Goal: Information Seeking & Learning: Learn about a topic

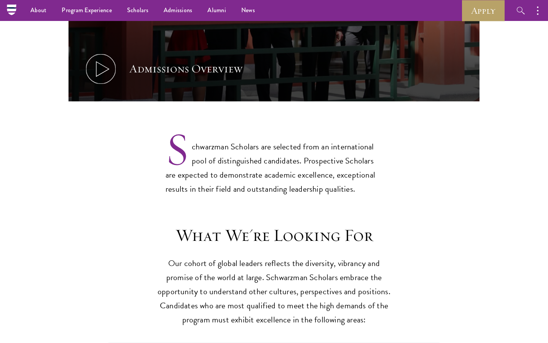
scroll to position [517, 0]
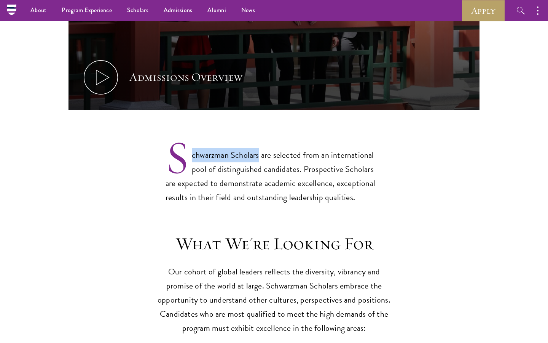
drag, startPoint x: 196, startPoint y: 157, endPoint x: 260, endPoint y: 156, distance: 64.0
click at [260, 156] on p "Schwarzman Scholars are selected from an international pool of distinguished ca…" at bounding box center [274, 170] width 217 height 69
copy p "chwarzman Scholars"
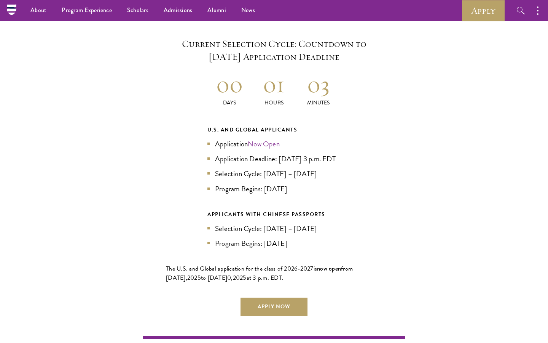
scroll to position [1633, 0]
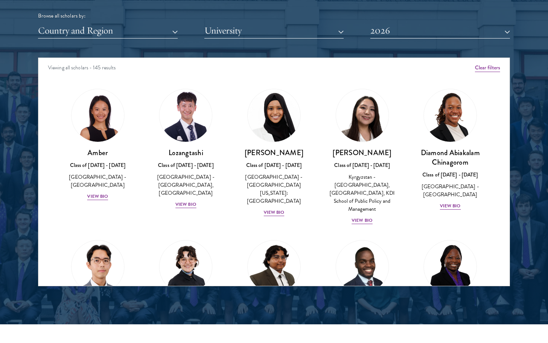
scroll to position [5, 0]
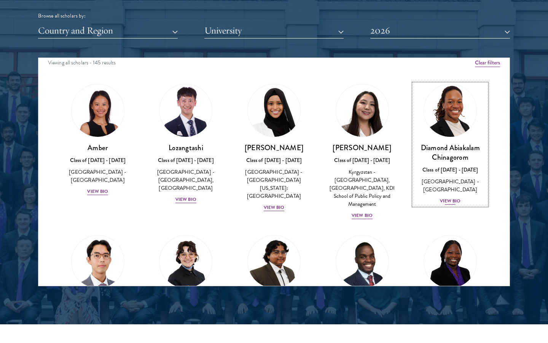
click at [450, 197] on div "View Bio" at bounding box center [450, 200] width 21 height 7
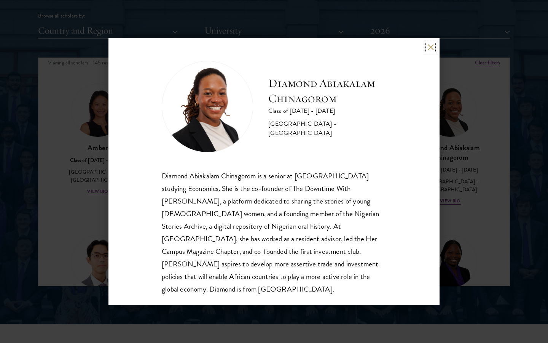
click at [427, 47] on button at bounding box center [430, 47] width 6 height 6
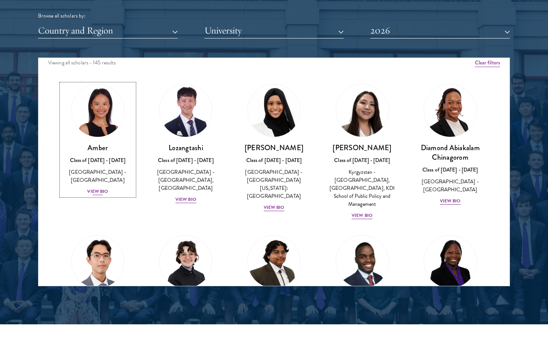
click at [96, 188] on div "View Bio" at bounding box center [97, 191] width 21 height 7
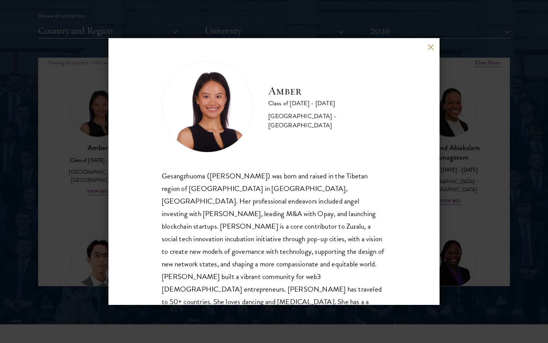
click at [429, 48] on button at bounding box center [430, 47] width 6 height 6
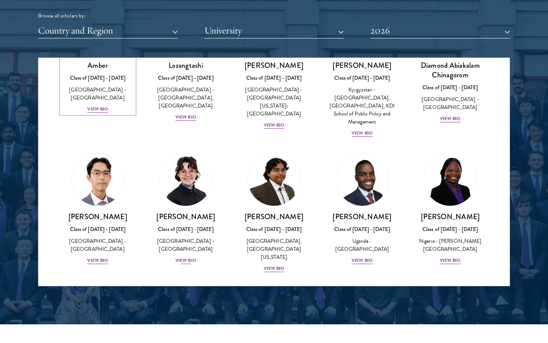
scroll to position [88, 0]
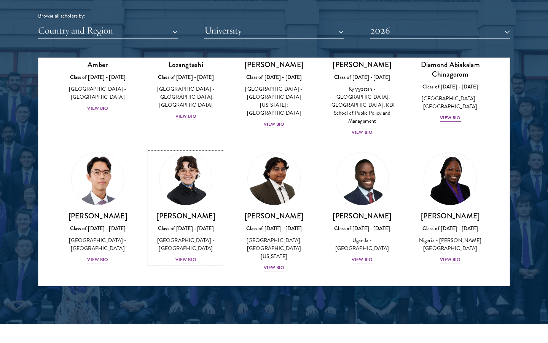
click at [187, 256] on div "View Bio" at bounding box center [185, 259] width 21 height 7
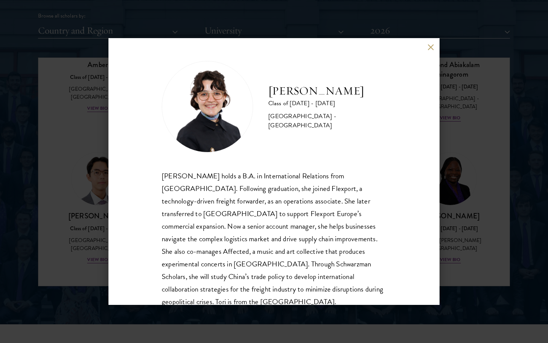
click at [426, 53] on div "[PERSON_NAME] Class of [DATE] - [DATE] [GEOGRAPHIC_DATA] - [GEOGRAPHIC_DATA] [P…" at bounding box center [273, 171] width 331 height 266
click at [425, 50] on div "[PERSON_NAME] Class of [DATE] - [DATE] [GEOGRAPHIC_DATA] - [GEOGRAPHIC_DATA] [P…" at bounding box center [273, 171] width 331 height 266
click at [434, 45] on button at bounding box center [430, 47] width 6 height 6
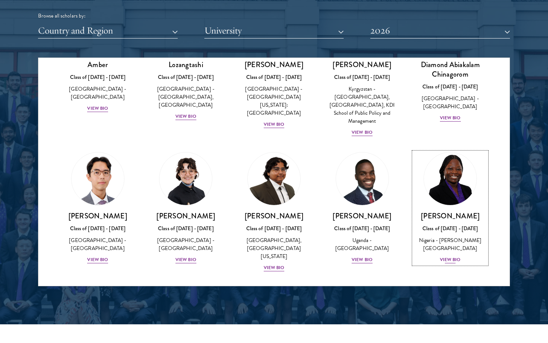
click at [448, 256] on div "View Bio" at bounding box center [450, 259] width 21 height 7
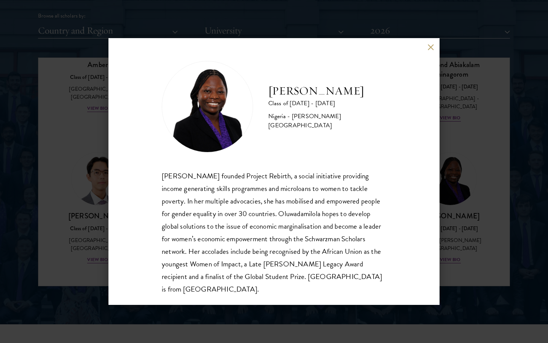
click at [429, 45] on button at bounding box center [430, 47] width 6 height 6
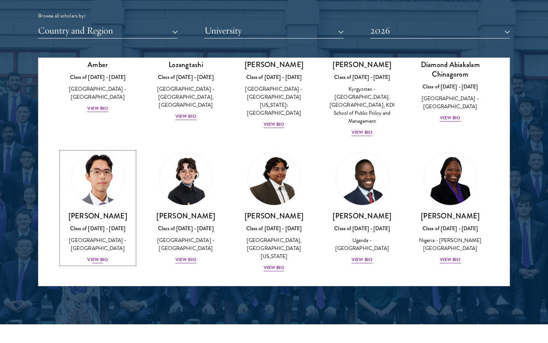
click at [92, 256] on div "View Bio" at bounding box center [97, 259] width 21 height 7
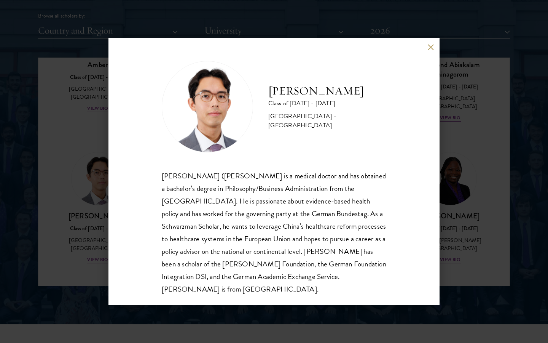
click at [429, 49] on button at bounding box center [430, 47] width 6 height 6
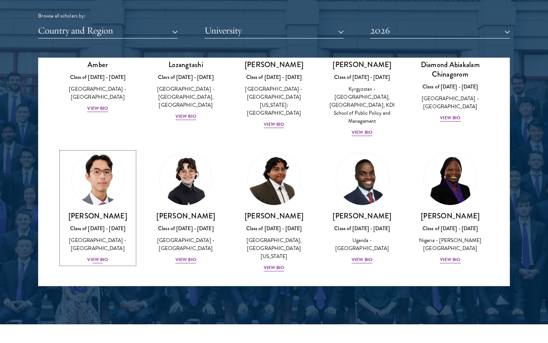
click at [97, 256] on div "View Bio" at bounding box center [97, 259] width 21 height 7
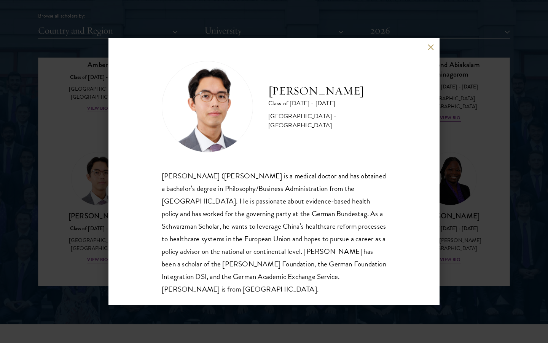
click at [447, 184] on div "[PERSON_NAME] Class of [DATE] - [DATE] [GEOGRAPHIC_DATA] - [GEOGRAPHIC_DATA] [P…" at bounding box center [274, 171] width 548 height 343
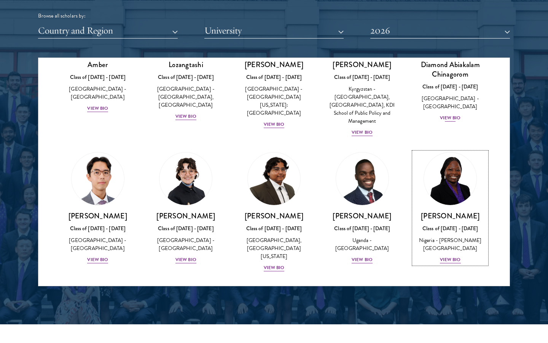
scroll to position [58, 0]
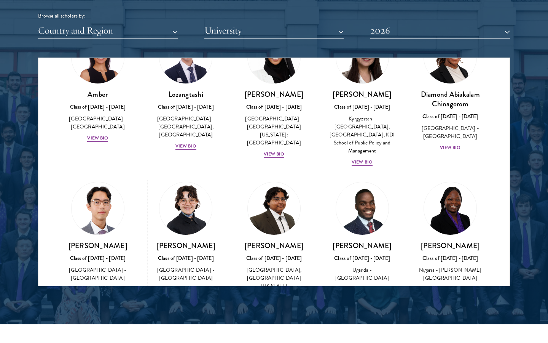
click at [191, 268] on div "[GEOGRAPHIC_DATA] - [GEOGRAPHIC_DATA]" at bounding box center [186, 274] width 73 height 16
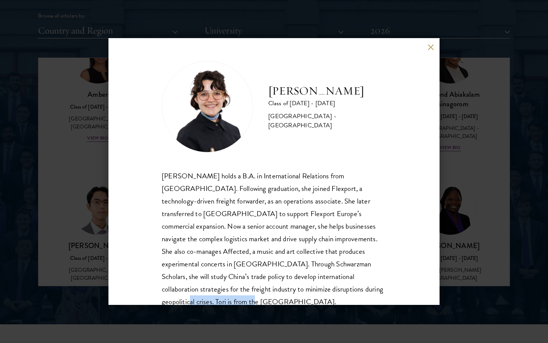
drag, startPoint x: 281, startPoint y: 290, endPoint x: 360, endPoint y: 293, distance: 79.2
click at [360, 293] on div "[PERSON_NAME] holds a B.A. in International Relations from [GEOGRAPHIC_DATA]. F…" at bounding box center [274, 238] width 225 height 139
copy div "is from the [GEOGRAPHIC_DATA]."
